Goal: Task Accomplishment & Management: Use online tool/utility

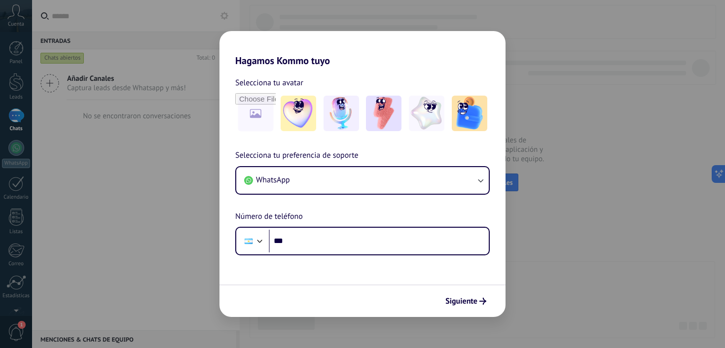
click at [572, 185] on div "Hagamos Kommo tuyo Selecciona tu avatar Selecciona tu preferencia de soporte Wh…" at bounding box center [362, 174] width 725 height 348
click at [309, 114] on img at bounding box center [299, 114] width 36 height 36
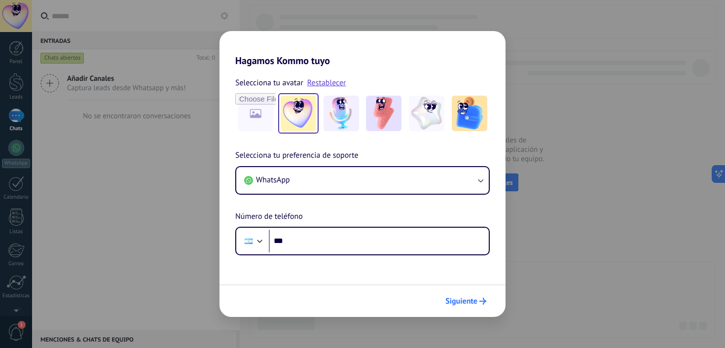
click at [459, 305] on span "Siguiente" at bounding box center [461, 301] width 32 height 7
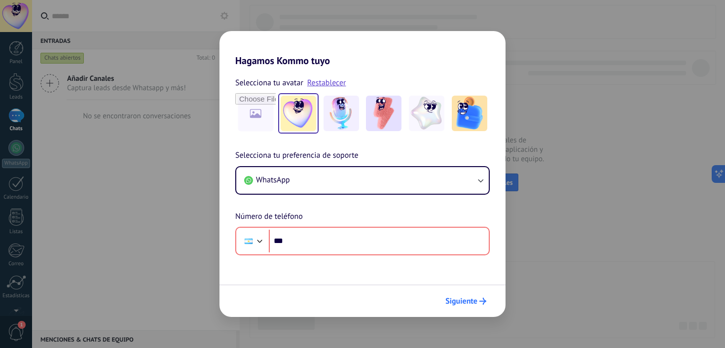
click at [459, 305] on span "Siguiente" at bounding box center [461, 301] width 32 height 7
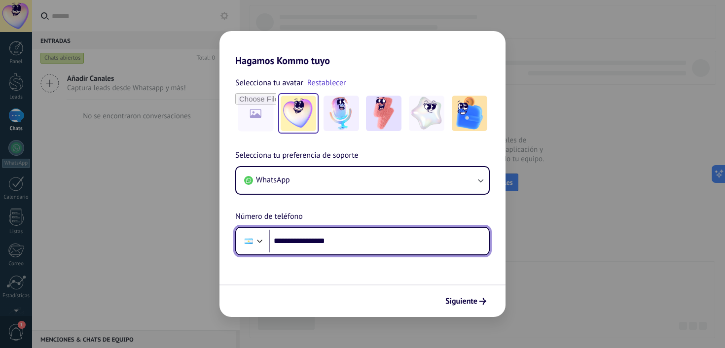
type input "**********"
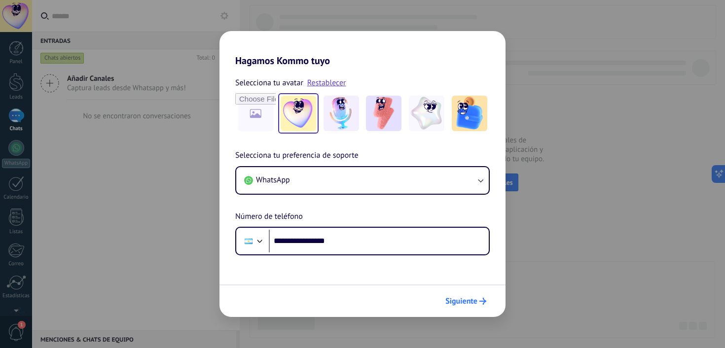
click at [473, 300] on span "Siguiente" at bounding box center [461, 301] width 32 height 7
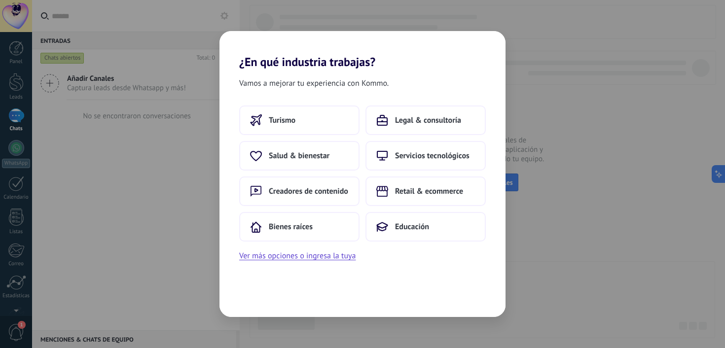
click at [188, 218] on div "¿En qué industria trabajas? Vamos a mejorar tu experiencia con Kommo. Turismo L…" at bounding box center [362, 174] width 725 height 348
click at [279, 123] on span "Turismo" at bounding box center [282, 120] width 27 height 10
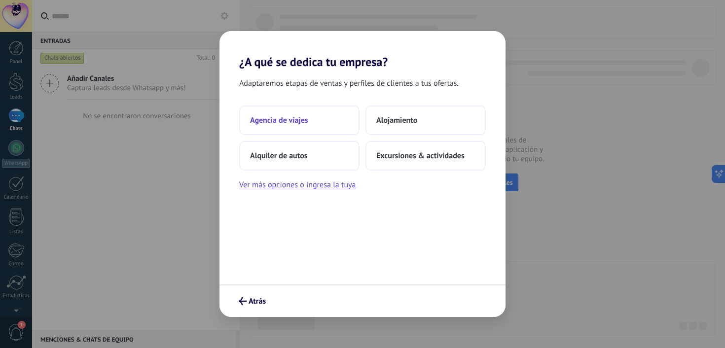
click at [285, 122] on span "Agencia de viajes" at bounding box center [279, 120] width 58 height 10
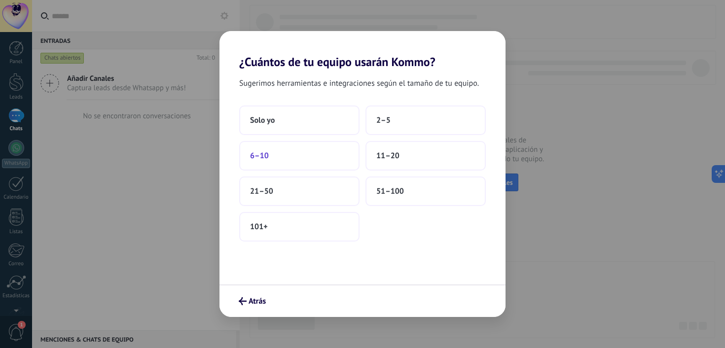
click at [261, 159] on span "6–10" at bounding box center [259, 156] width 19 height 10
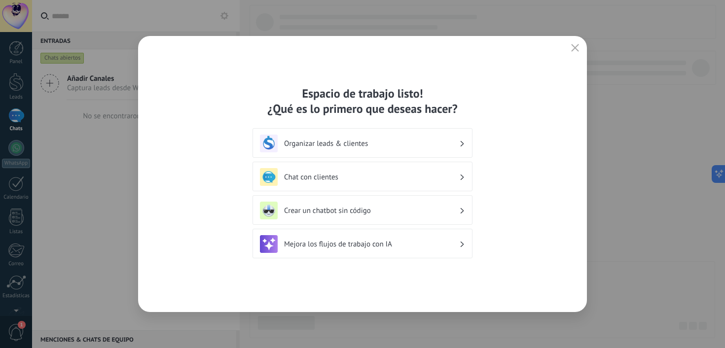
click at [389, 145] on h3 "Organizar leads & clientes" at bounding box center [371, 143] width 175 height 9
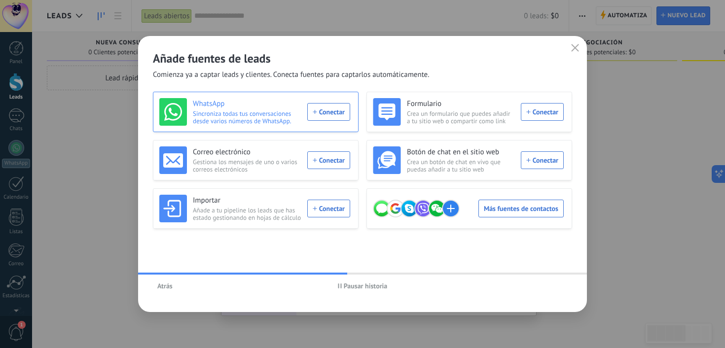
click at [306, 131] on div "WhatsApp Sincroniza todas tus conversaciones desde varios números de WhatsApp. …" at bounding box center [256, 112] width 206 height 40
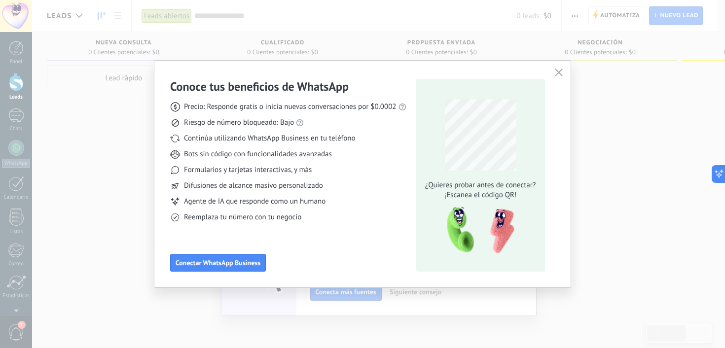
click at [562, 72] on icon "button" at bounding box center [559, 73] width 8 height 8
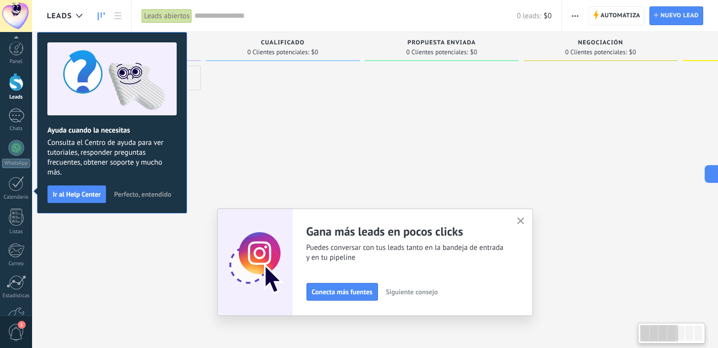
scroll to position [62, 0]
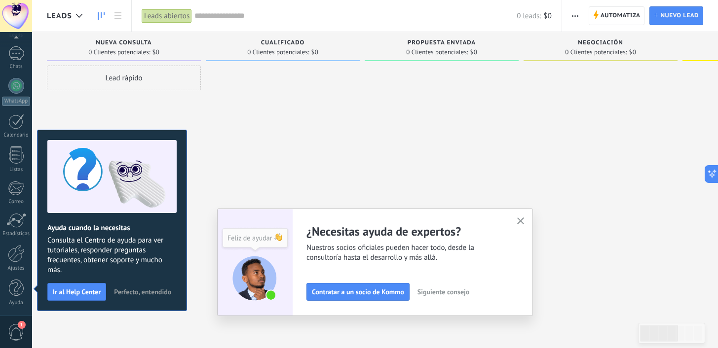
click at [522, 221] on icon "button" at bounding box center [520, 221] width 7 height 7
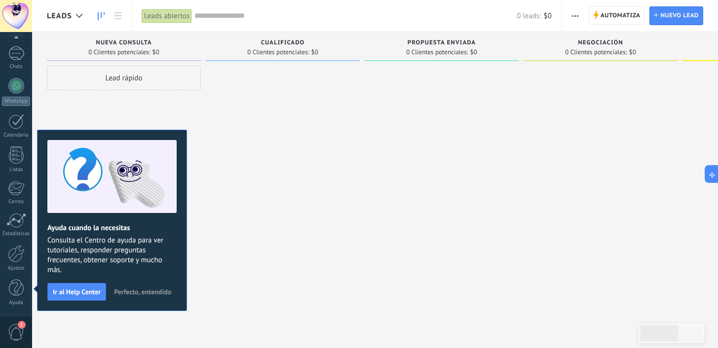
scroll to position [0, 0]
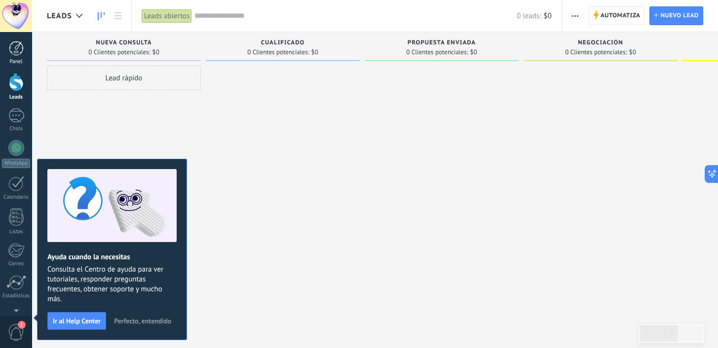
click at [19, 55] on div at bounding box center [16, 48] width 15 height 15
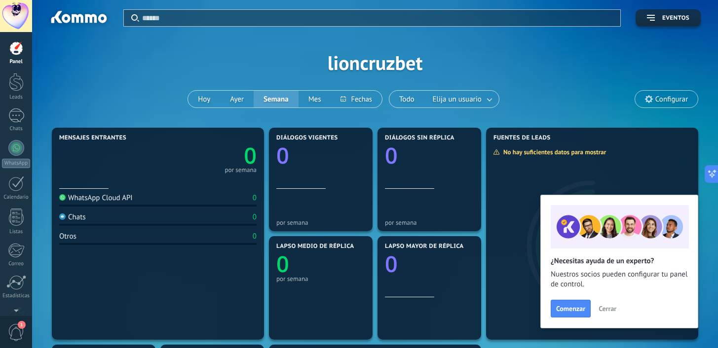
click at [131, 203] on div "WhatsApp Cloud API 0" at bounding box center [157, 199] width 197 height 13
click at [20, 151] on div at bounding box center [16, 148] width 16 height 16
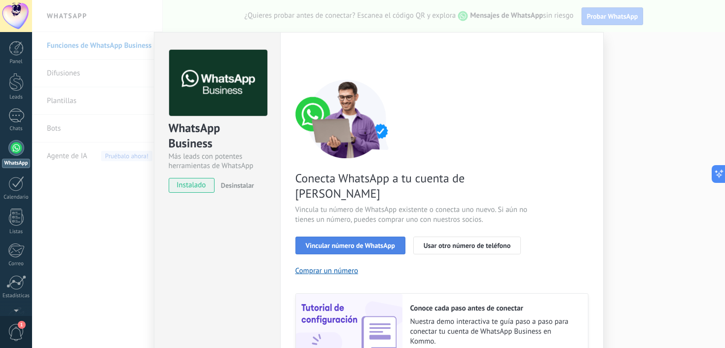
click at [371, 242] on span "Vincular número de WhatsApp" at bounding box center [350, 245] width 89 height 7
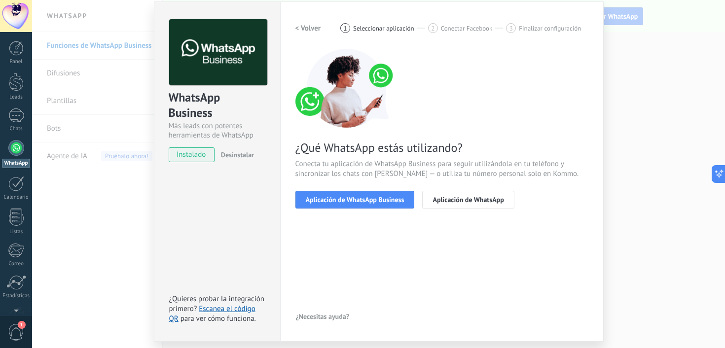
scroll to position [32, 0]
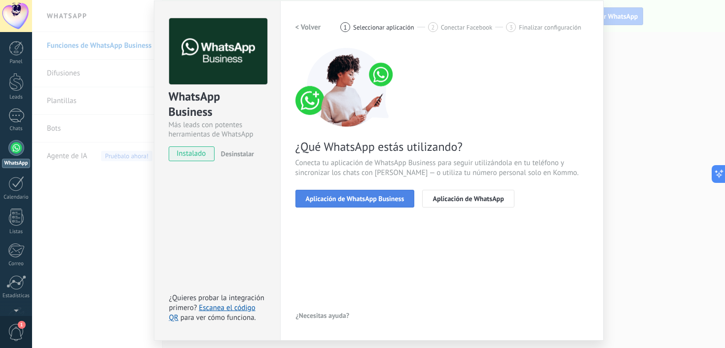
click at [378, 200] on span "Aplicación de WhatsApp Business" at bounding box center [355, 198] width 99 height 7
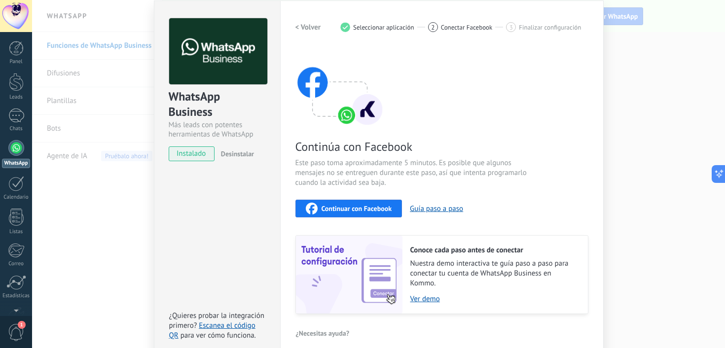
scroll to position [73, 0]
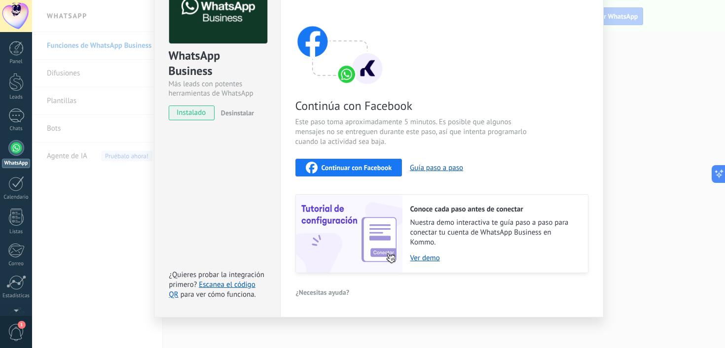
click at [373, 165] on span "Continuar con Facebook" at bounding box center [357, 167] width 71 height 7
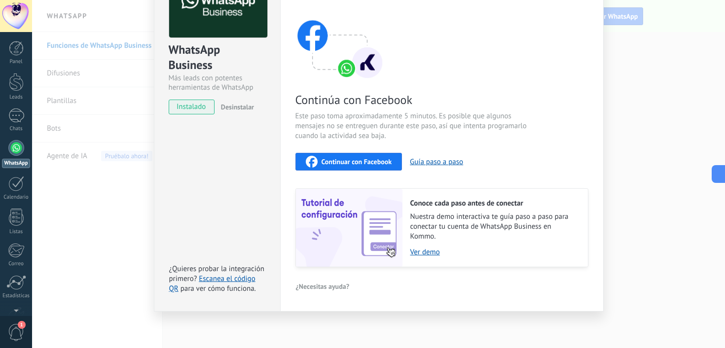
scroll to position [0, 0]
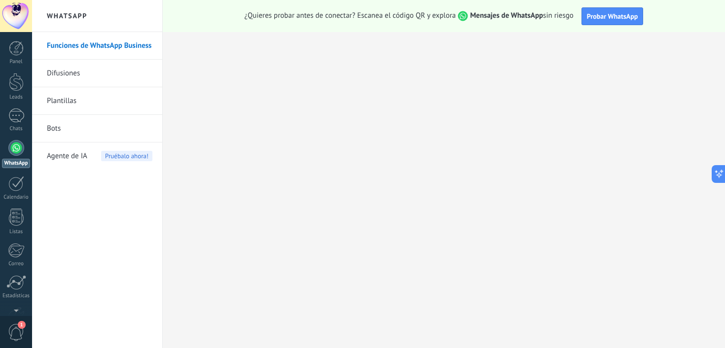
click at [16, 335] on span "1" at bounding box center [16, 332] width 17 height 17
